Goal: Transaction & Acquisition: Purchase product/service

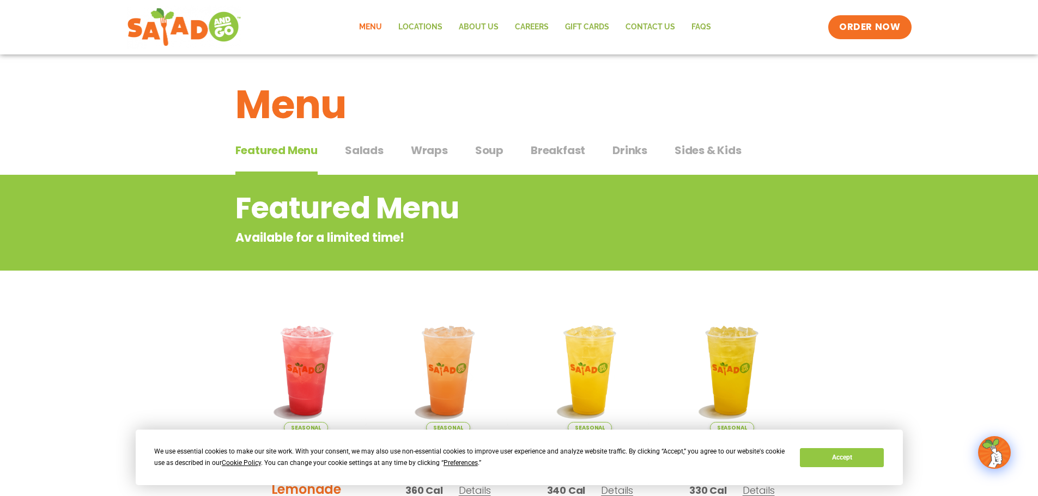
click at [370, 146] on span "Salads" at bounding box center [364, 150] width 39 height 16
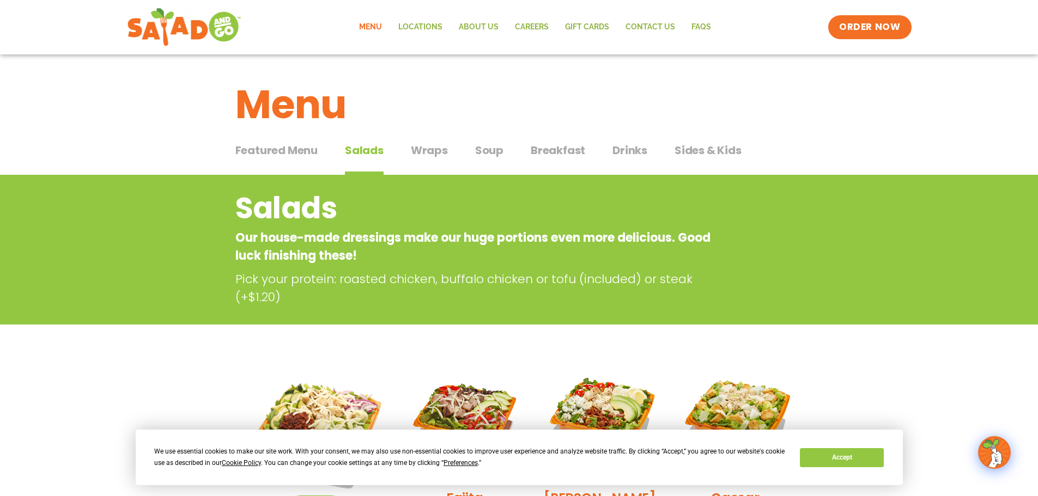
click at [423, 153] on span "Wraps" at bounding box center [429, 150] width 37 height 16
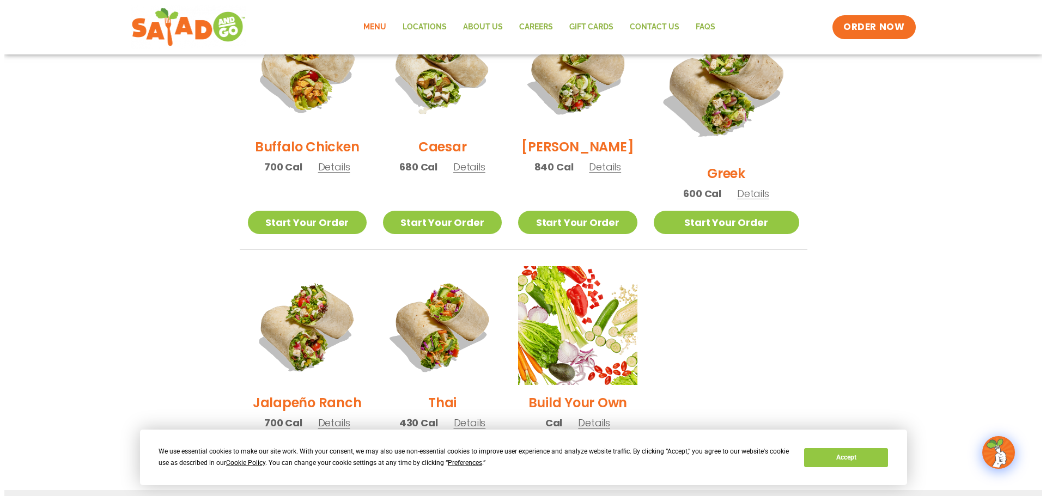
scroll to position [599, 0]
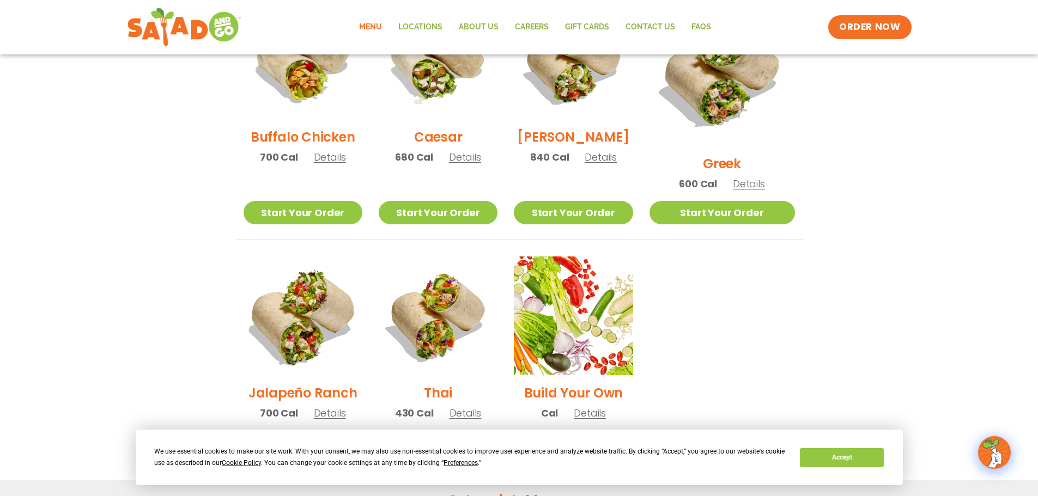
click at [319, 278] on img at bounding box center [302, 315] width 139 height 139
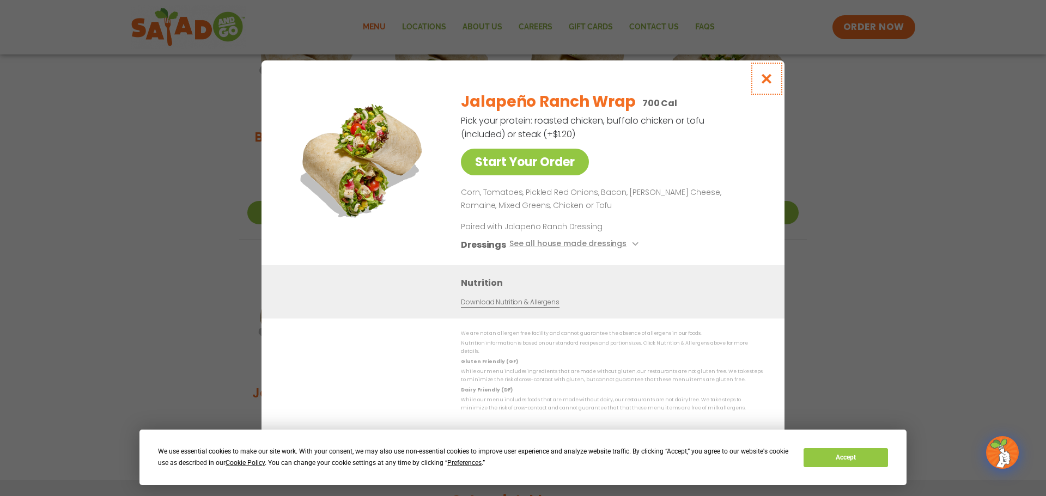
click at [764, 84] on icon "Close modal" at bounding box center [767, 78] width 14 height 11
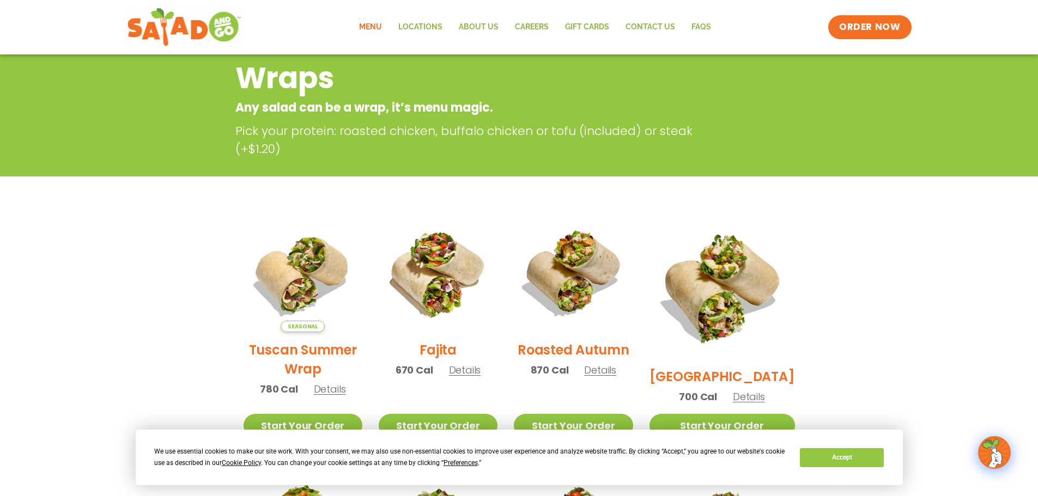
scroll to position [0, 0]
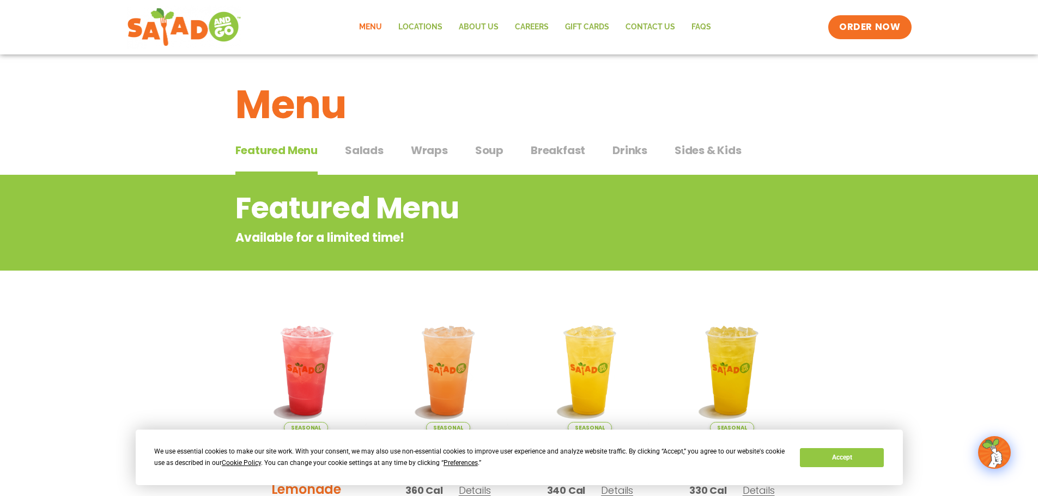
click at [436, 152] on span "Wraps" at bounding box center [429, 150] width 37 height 16
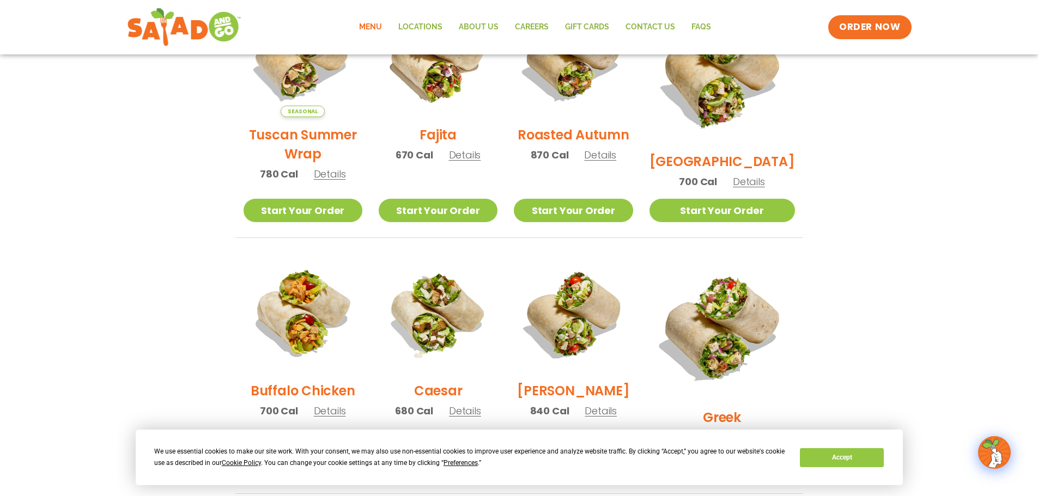
scroll to position [327, 0]
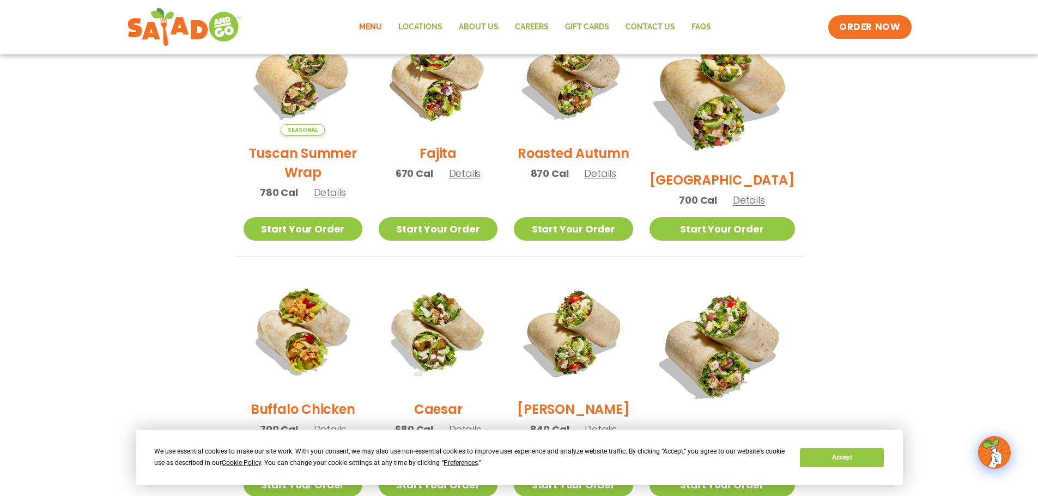
click at [742, 86] on img at bounding box center [721, 89] width 171 height 171
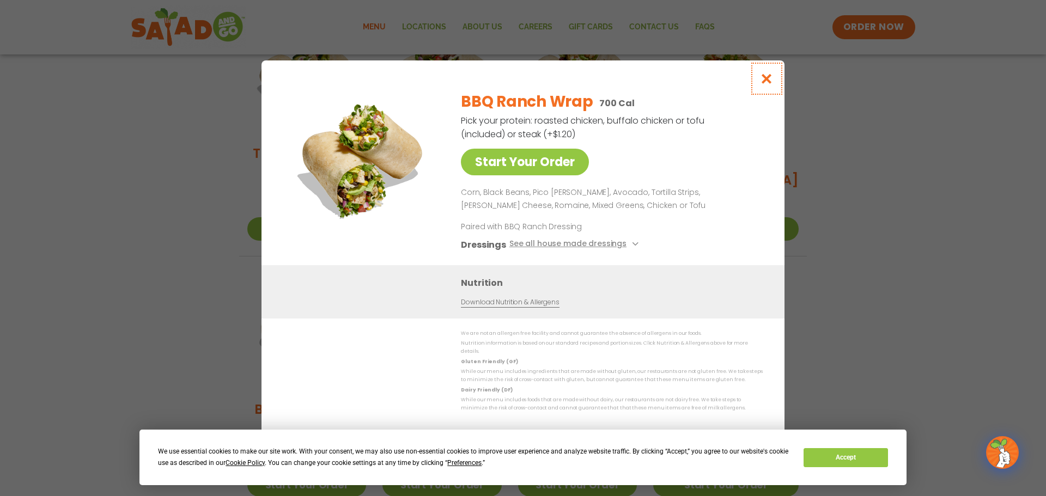
click at [769, 84] on icon "Close modal" at bounding box center [767, 78] width 14 height 11
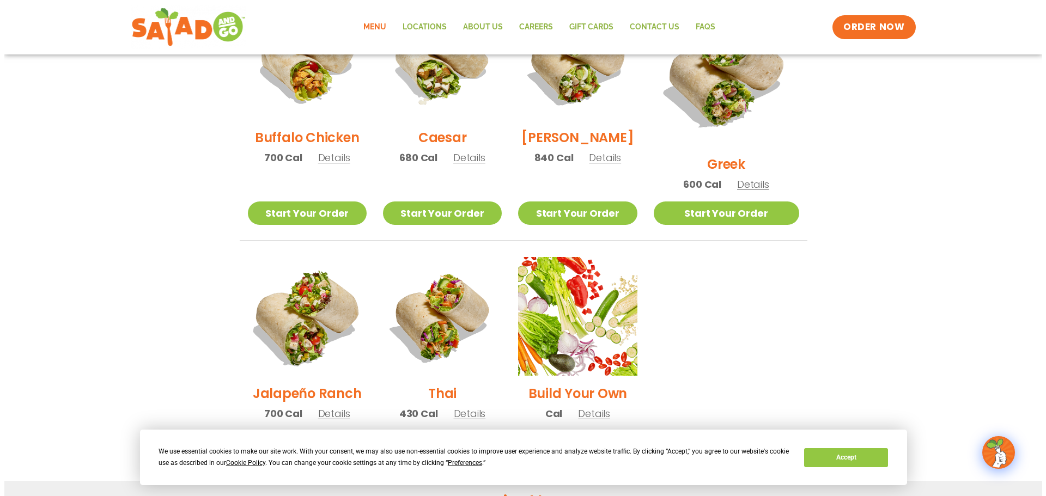
scroll to position [599, 0]
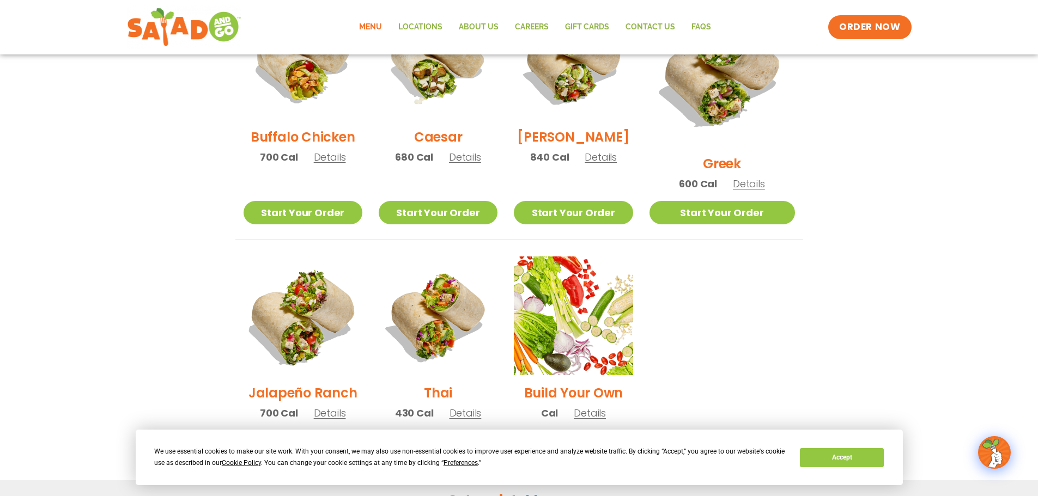
click at [296, 294] on img at bounding box center [302, 315] width 139 height 139
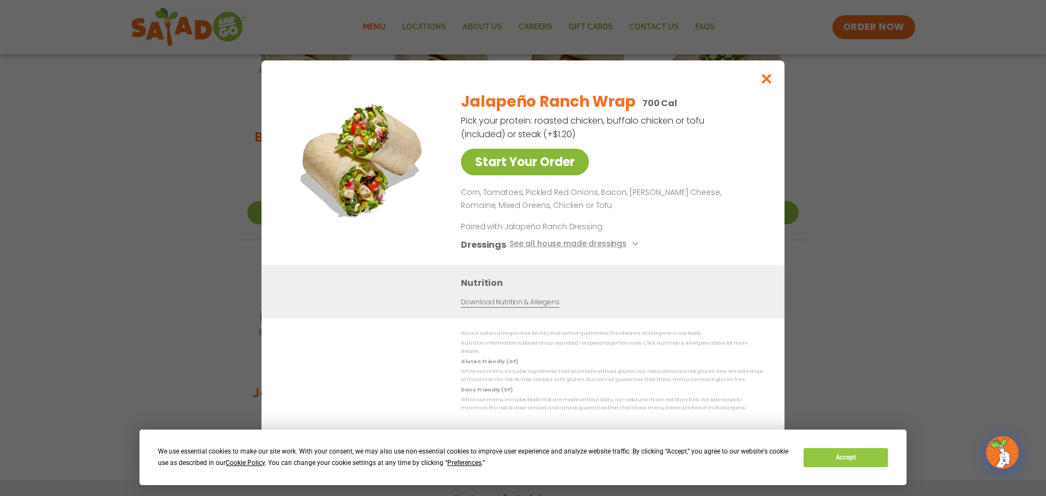
click at [512, 171] on link "Start Your Order" at bounding box center [525, 162] width 128 height 27
click at [769, 82] on icon "Close modal" at bounding box center [767, 78] width 14 height 11
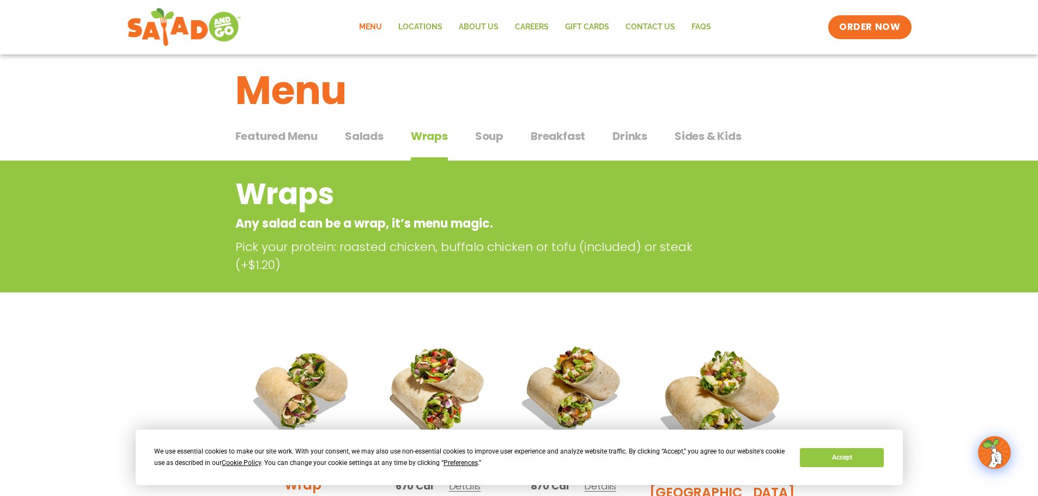
scroll to position [0, 0]
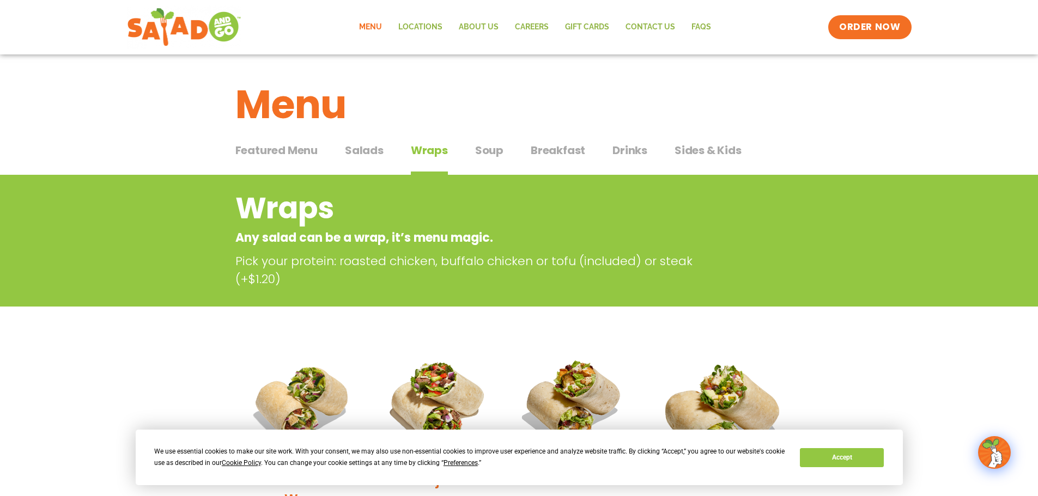
click at [354, 151] on span "Salads" at bounding box center [364, 150] width 39 height 16
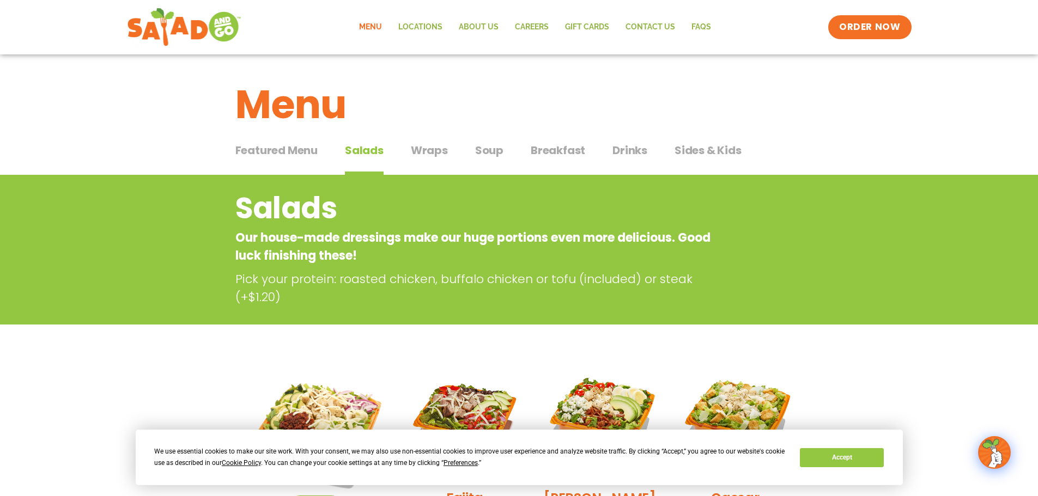
click at [292, 145] on span "Featured Menu" at bounding box center [276, 150] width 82 height 16
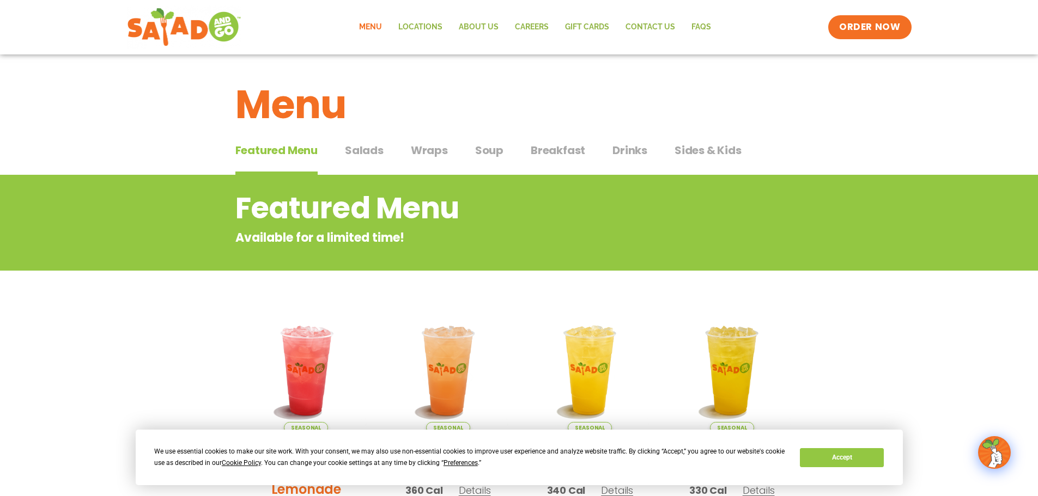
click at [372, 155] on span "Salads" at bounding box center [364, 150] width 39 height 16
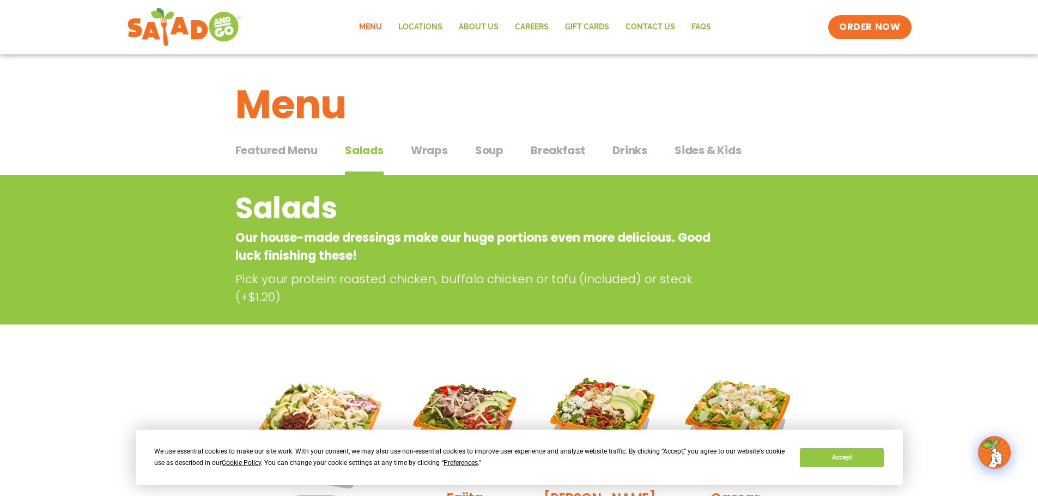
click at [415, 151] on span "Wraps" at bounding box center [429, 150] width 37 height 16
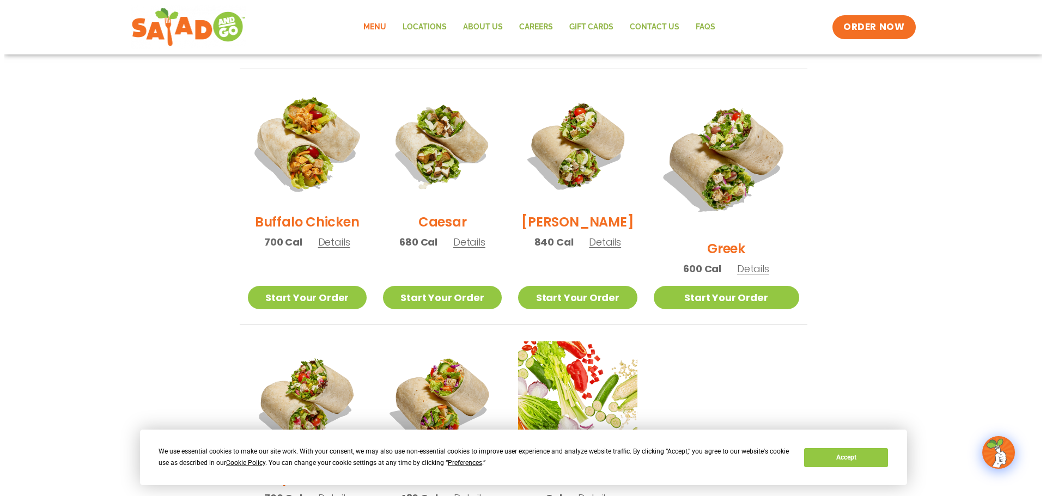
scroll to position [708, 0]
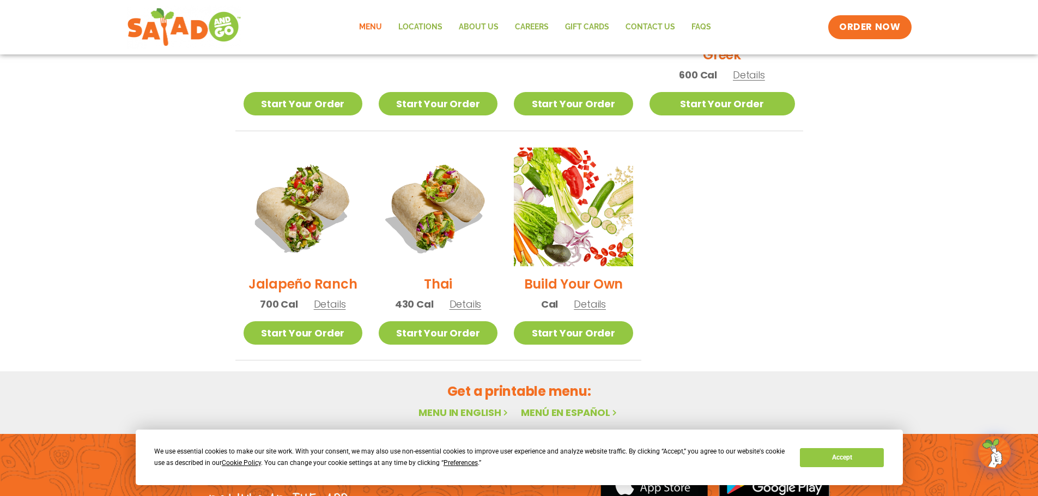
click at [317, 178] on img at bounding box center [303, 207] width 119 height 119
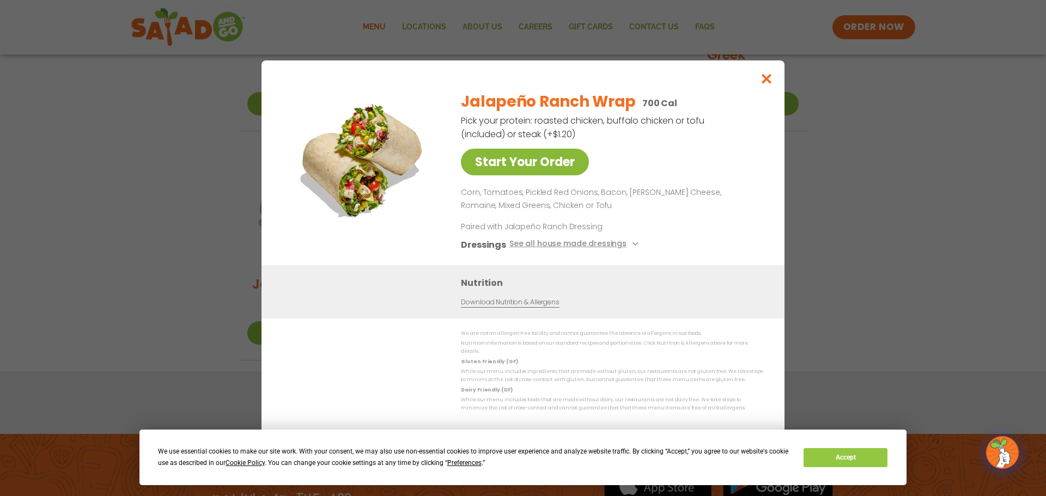
click at [532, 167] on link "Start Your Order" at bounding box center [525, 162] width 128 height 27
